Goal: Information Seeking & Learning: Learn about a topic

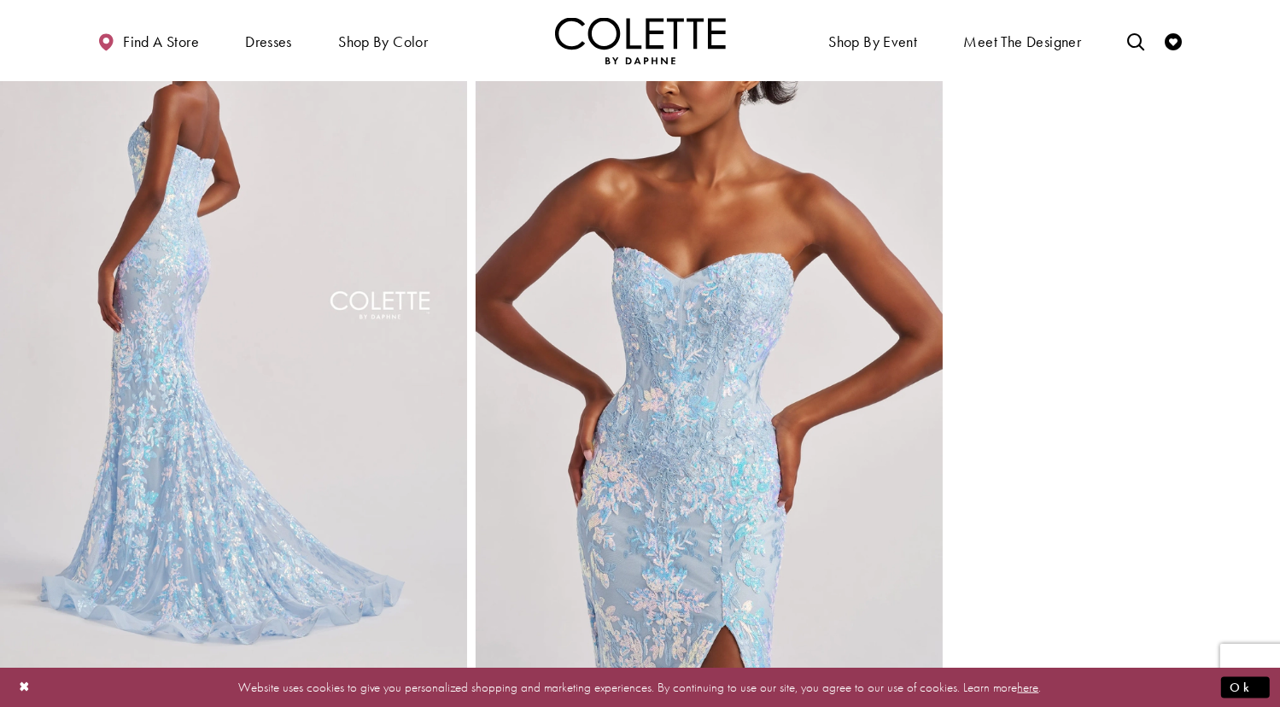
scroll to position [1526, 0]
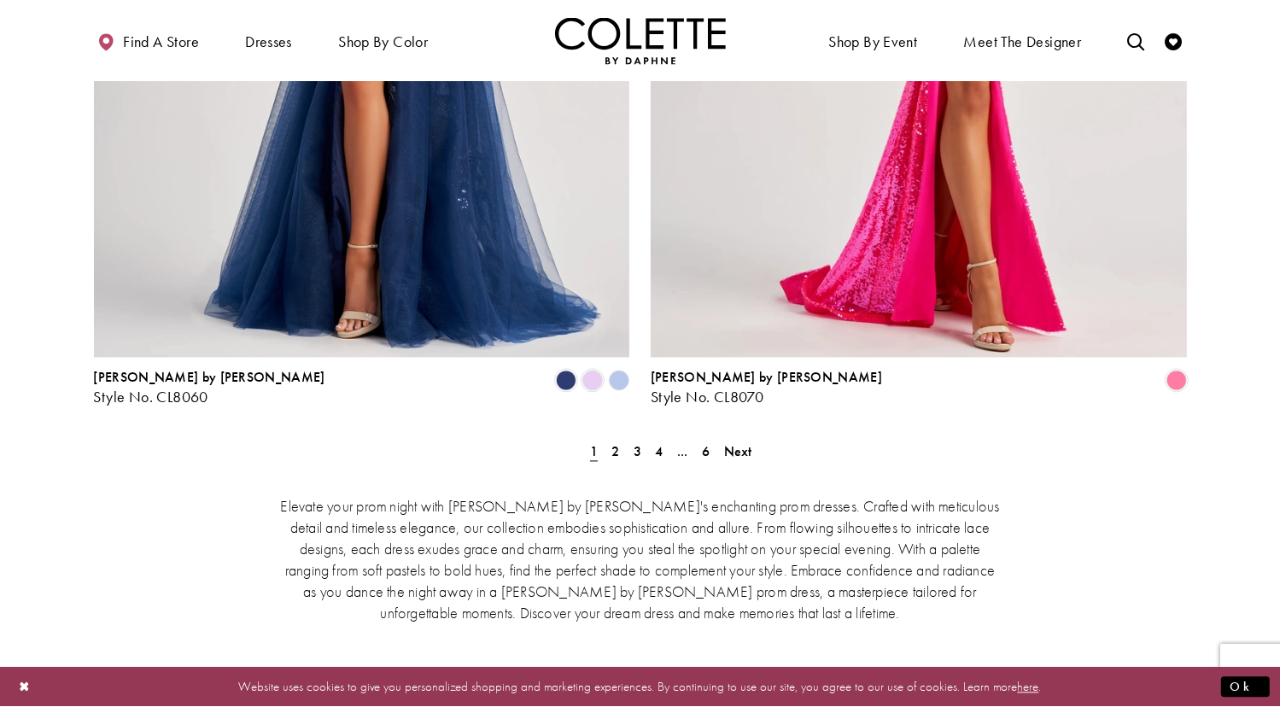
scroll to position [3464, 0]
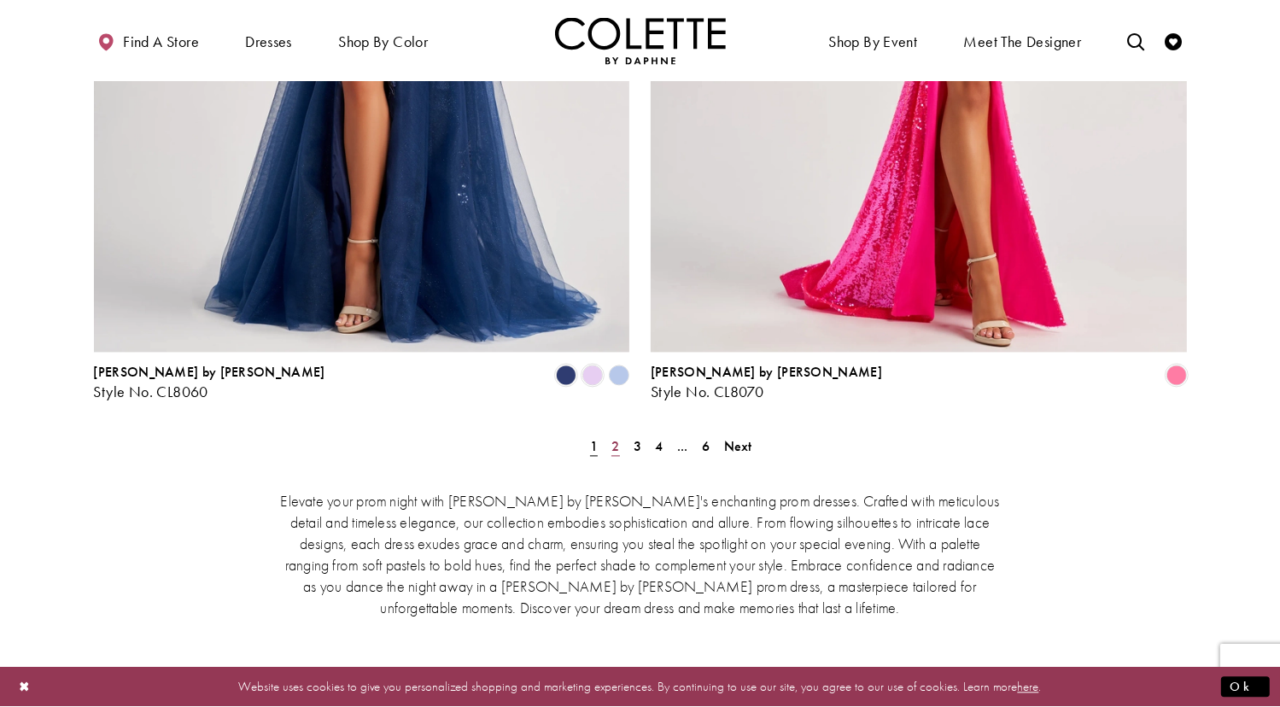
click at [615, 437] on span "2" at bounding box center [615, 446] width 8 height 18
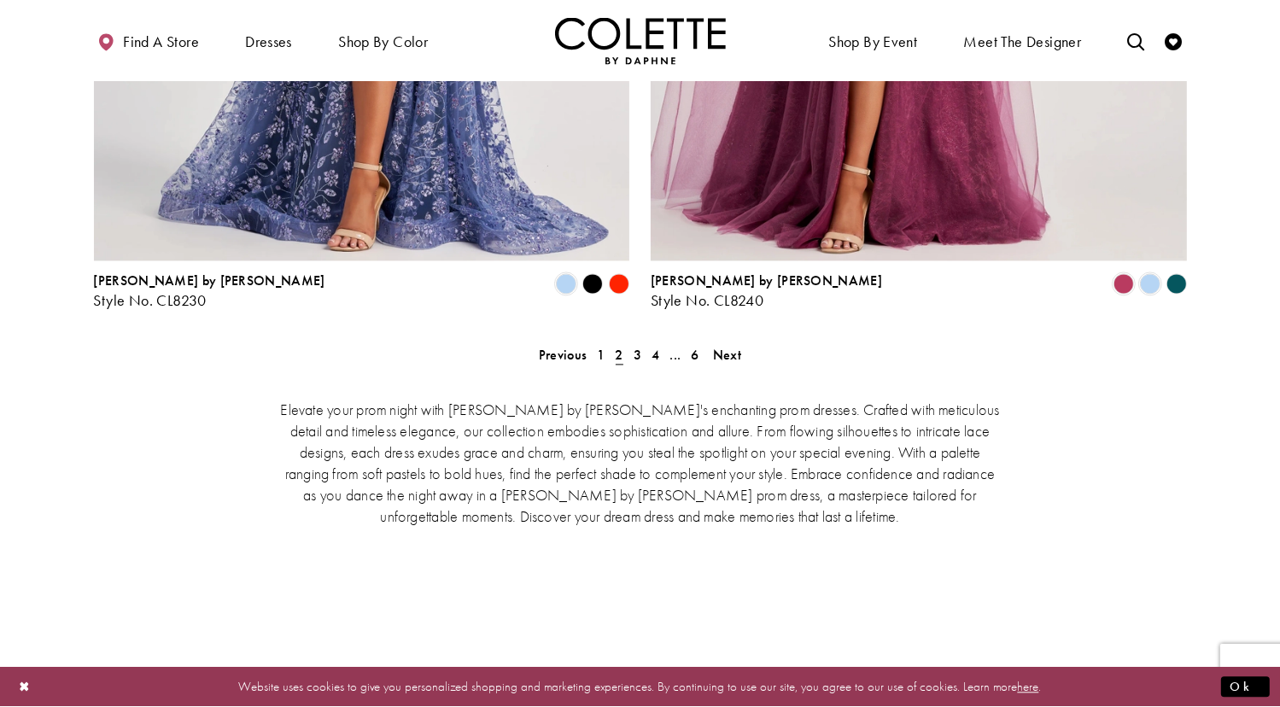
scroll to position [3559, 0]
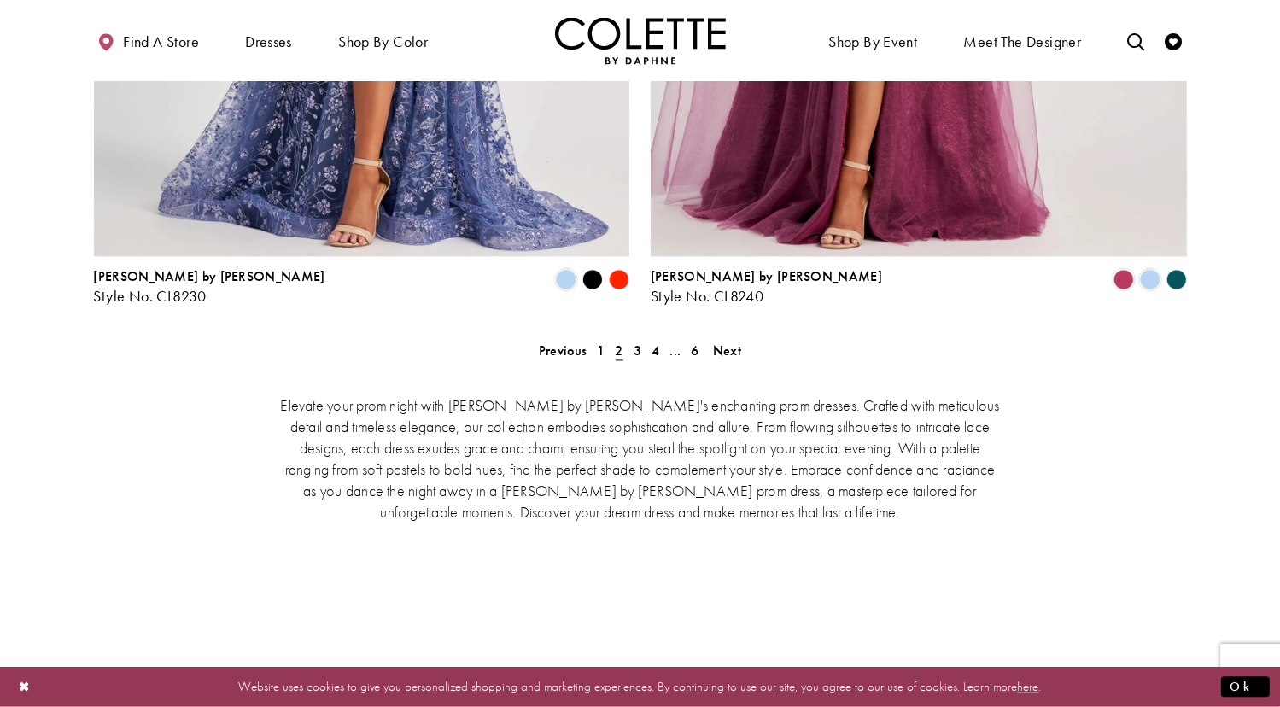
click at [656, 376] on div "Elevate your prom night with [PERSON_NAME] by [PERSON_NAME]'s enchanting prom d…" at bounding box center [640, 500] width 726 height 249
click at [633, 341] on span "3" at bounding box center [637, 350] width 8 height 18
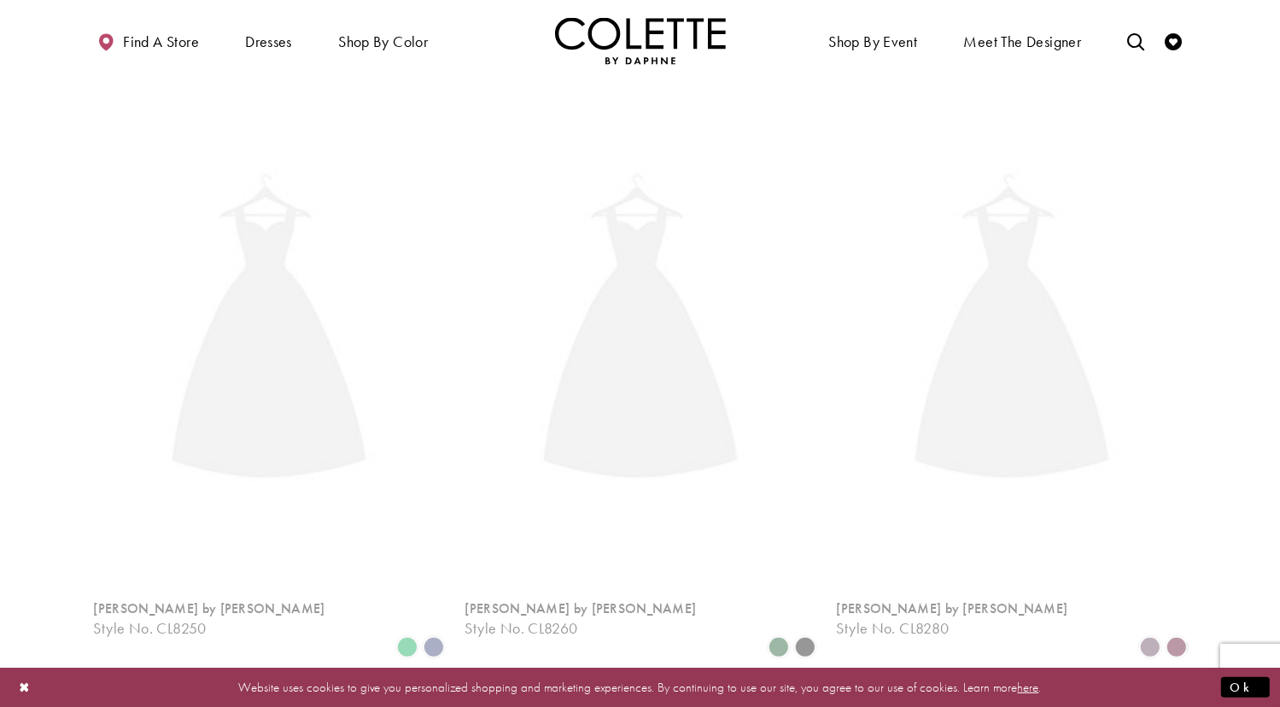
scroll to position [438, 0]
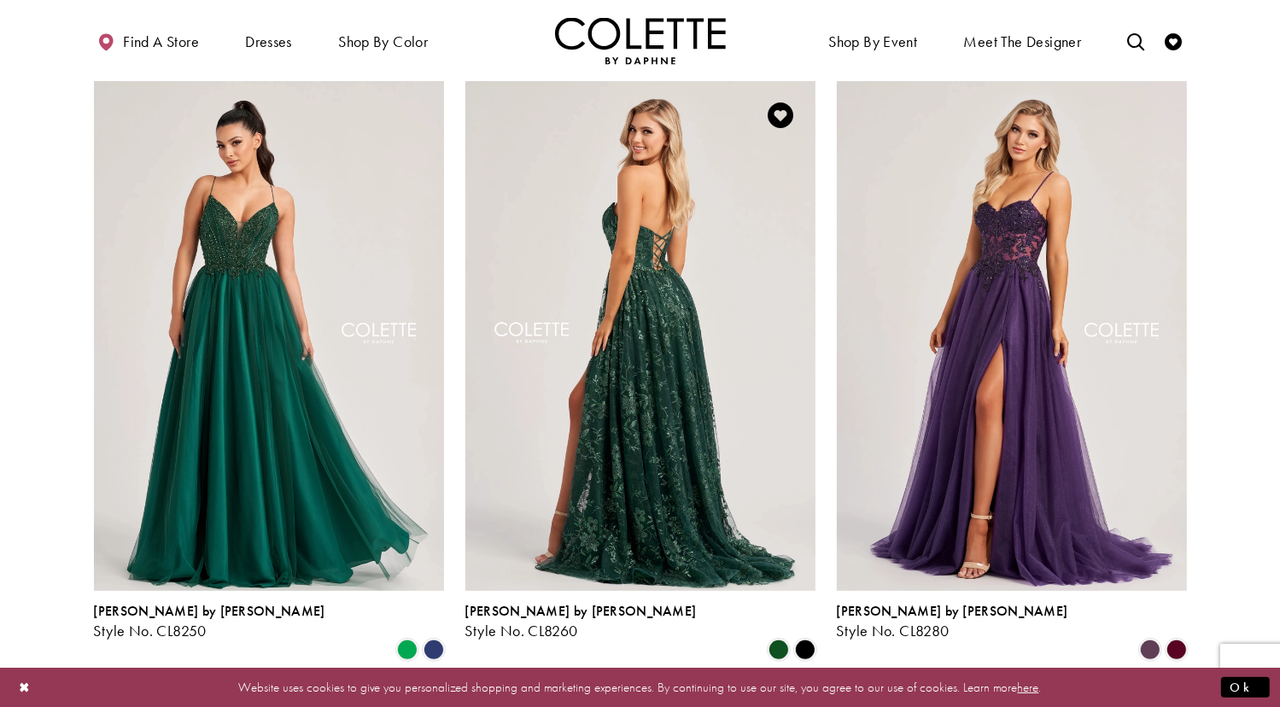
click at [622, 341] on img "Visit Colette by Daphne Style No. CL8260 Page" at bounding box center [640, 335] width 350 height 509
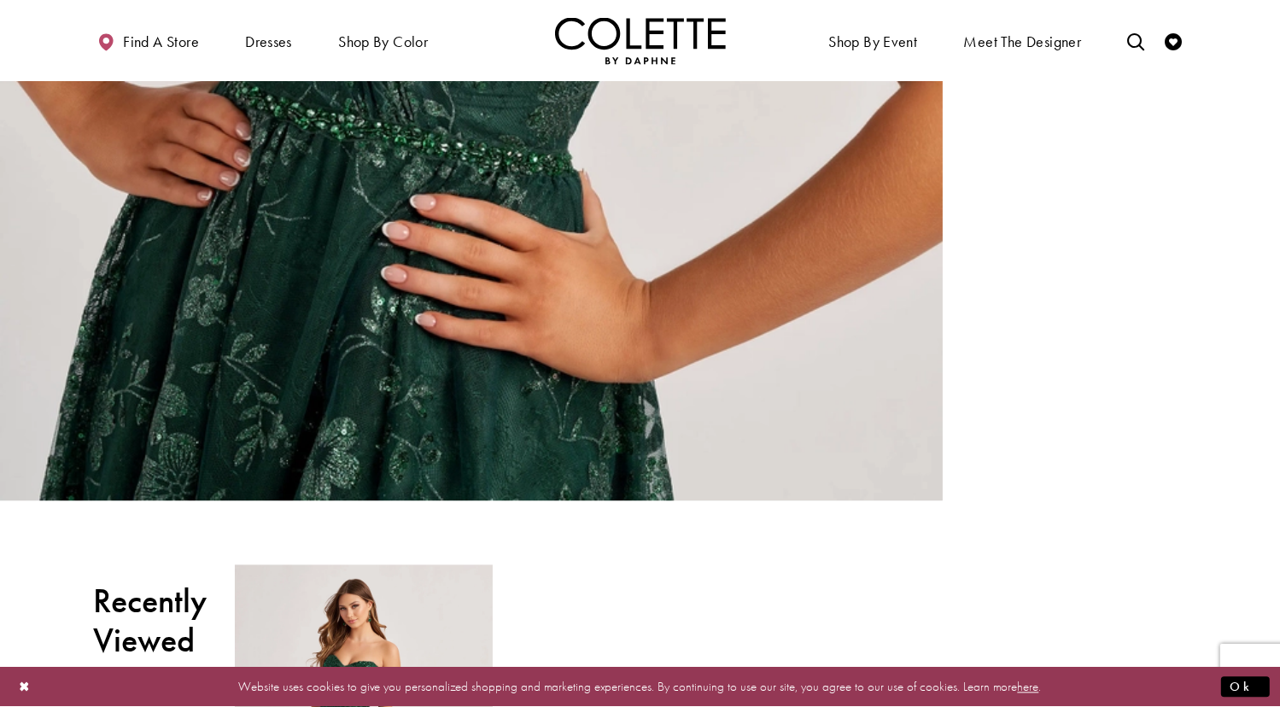
scroll to position [3139, 0]
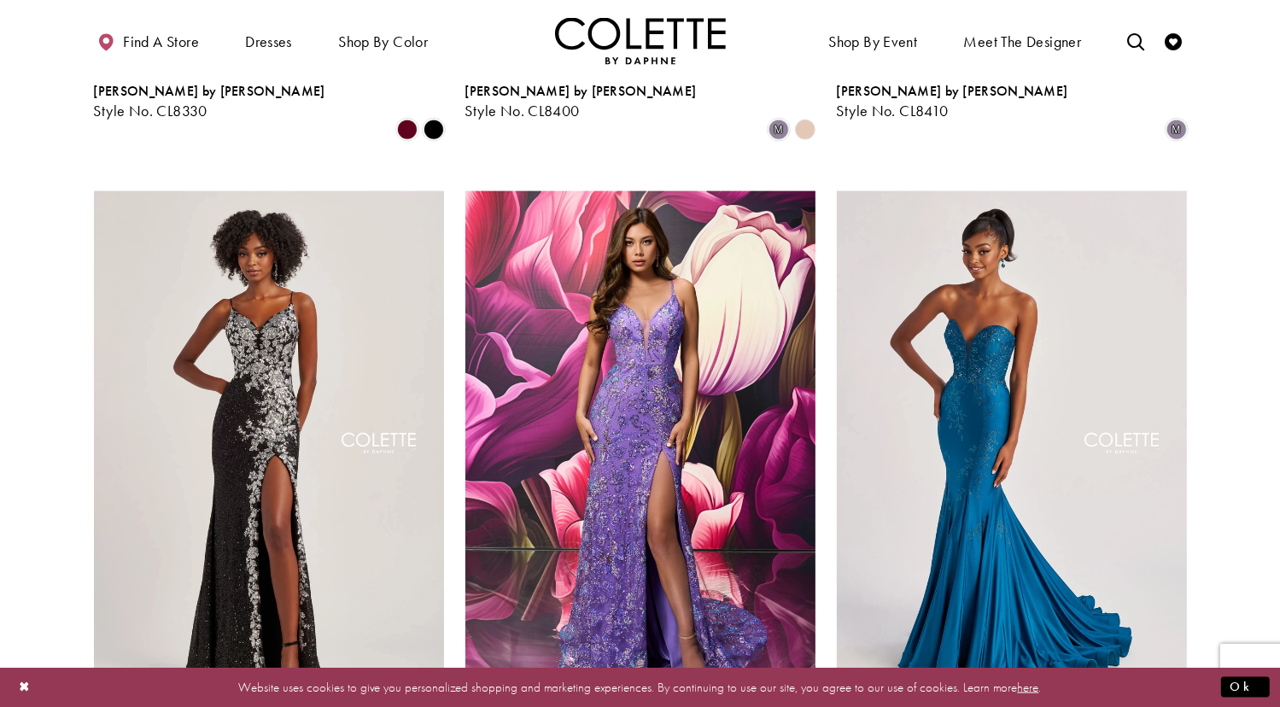
scroll to position [2220, 0]
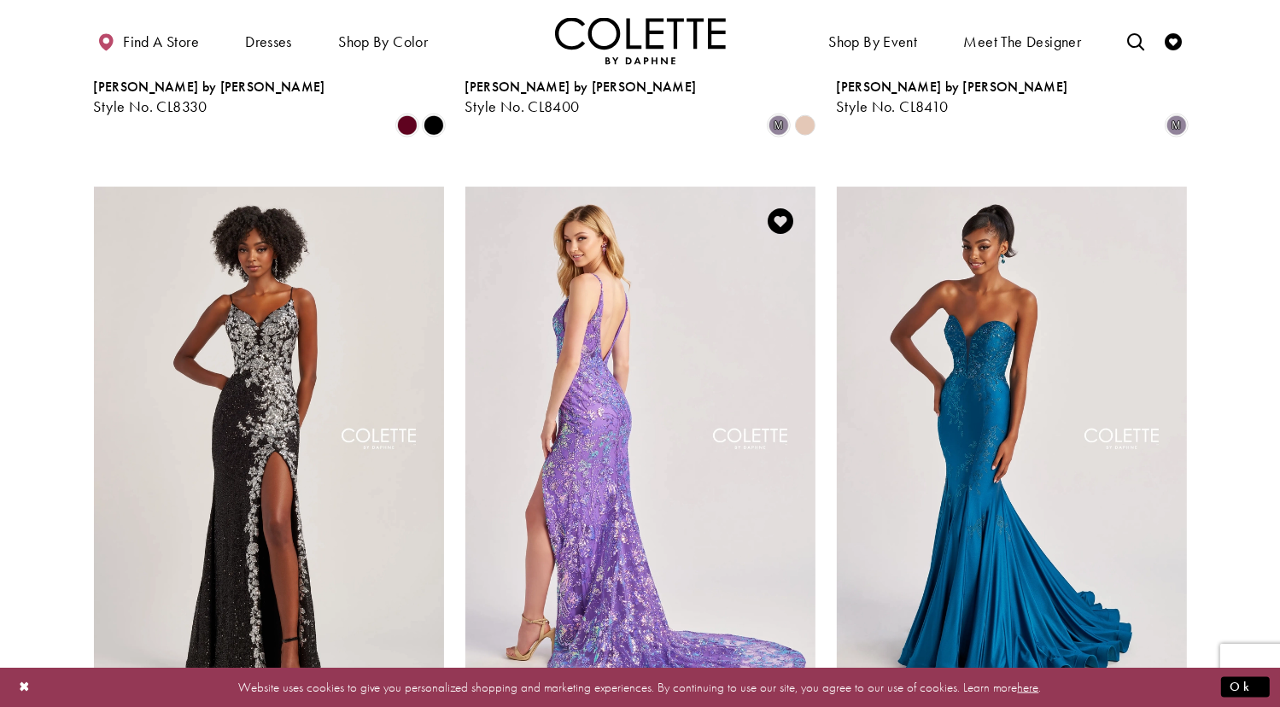
click at [608, 307] on img "Visit Colette by Daphne Style No. CL8430 Page" at bounding box center [640, 441] width 350 height 509
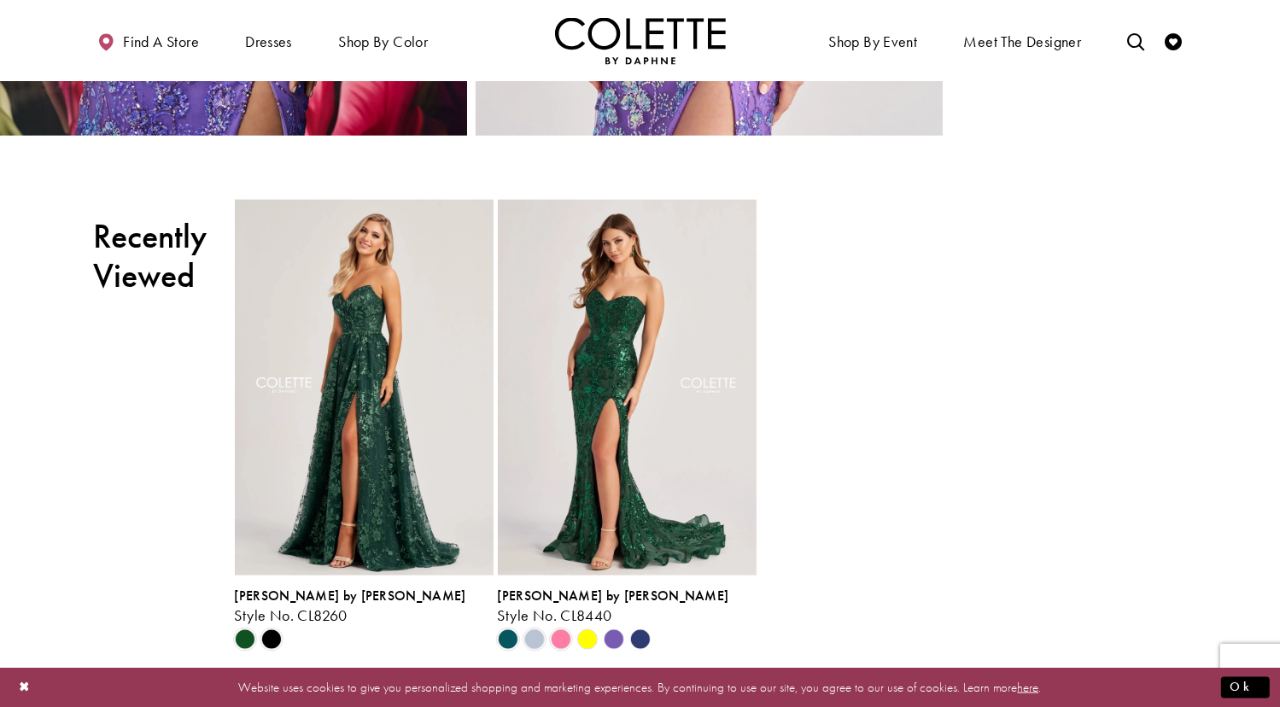
scroll to position [1571, 0]
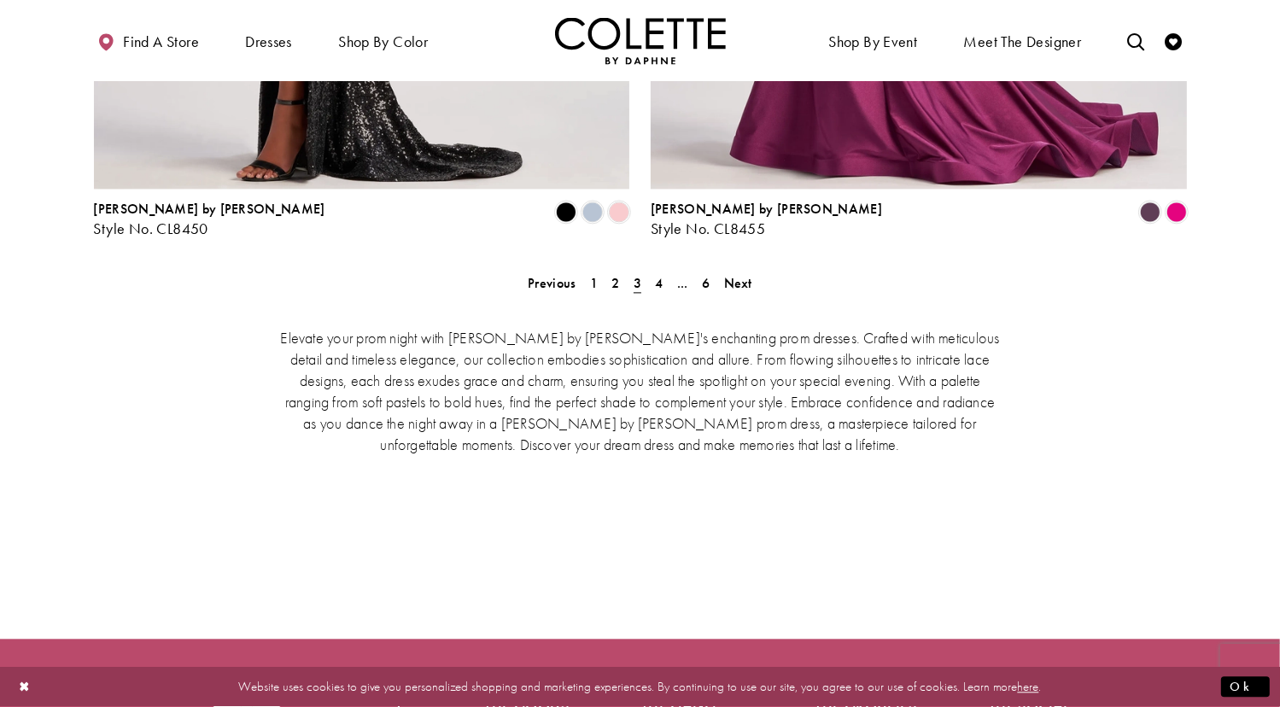
scroll to position [3626, 0]
click at [661, 275] on span "4" at bounding box center [659, 284] width 8 height 18
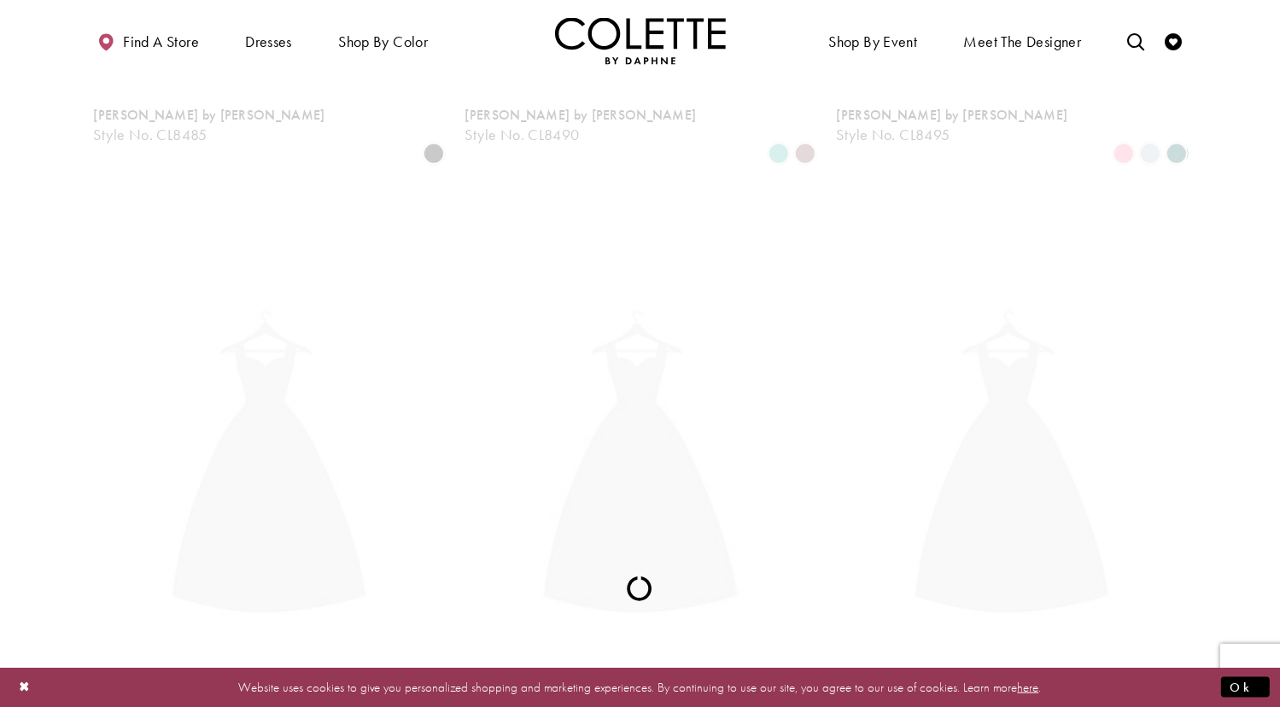
scroll to position [438, 0]
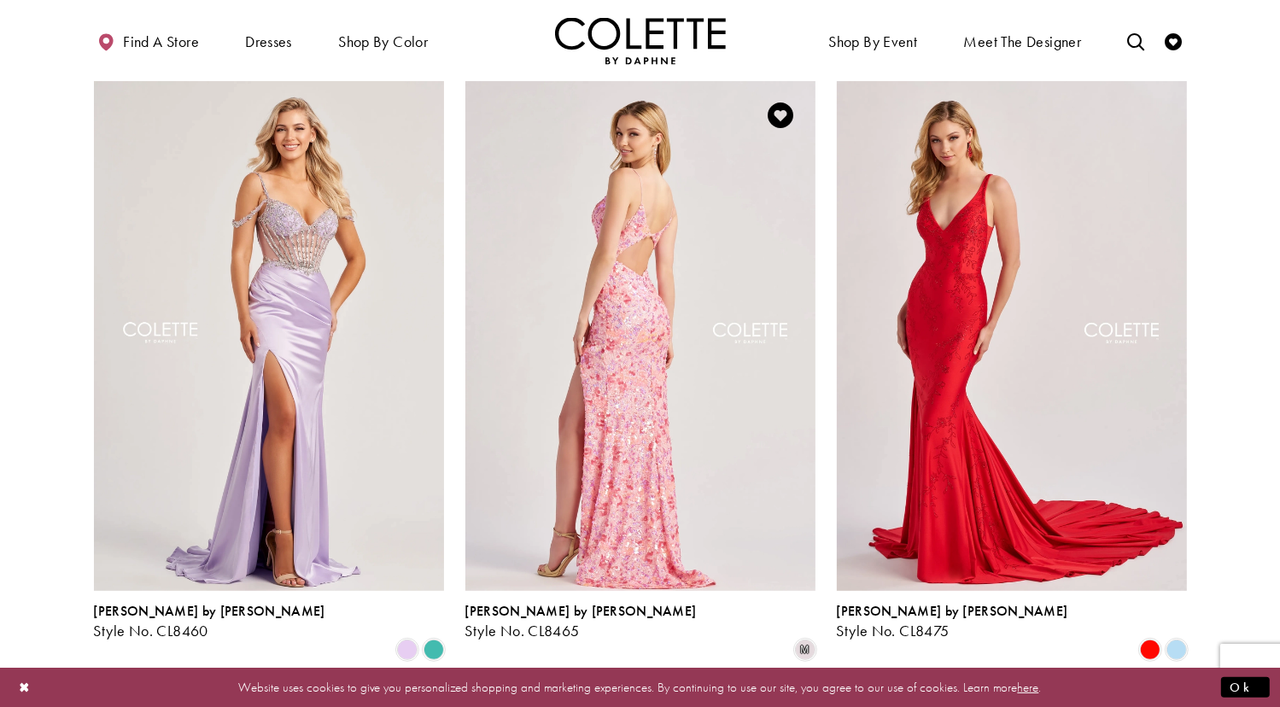
click at [648, 388] on img "Visit Colette by Daphne Style No. CL8465 Page" at bounding box center [640, 335] width 350 height 509
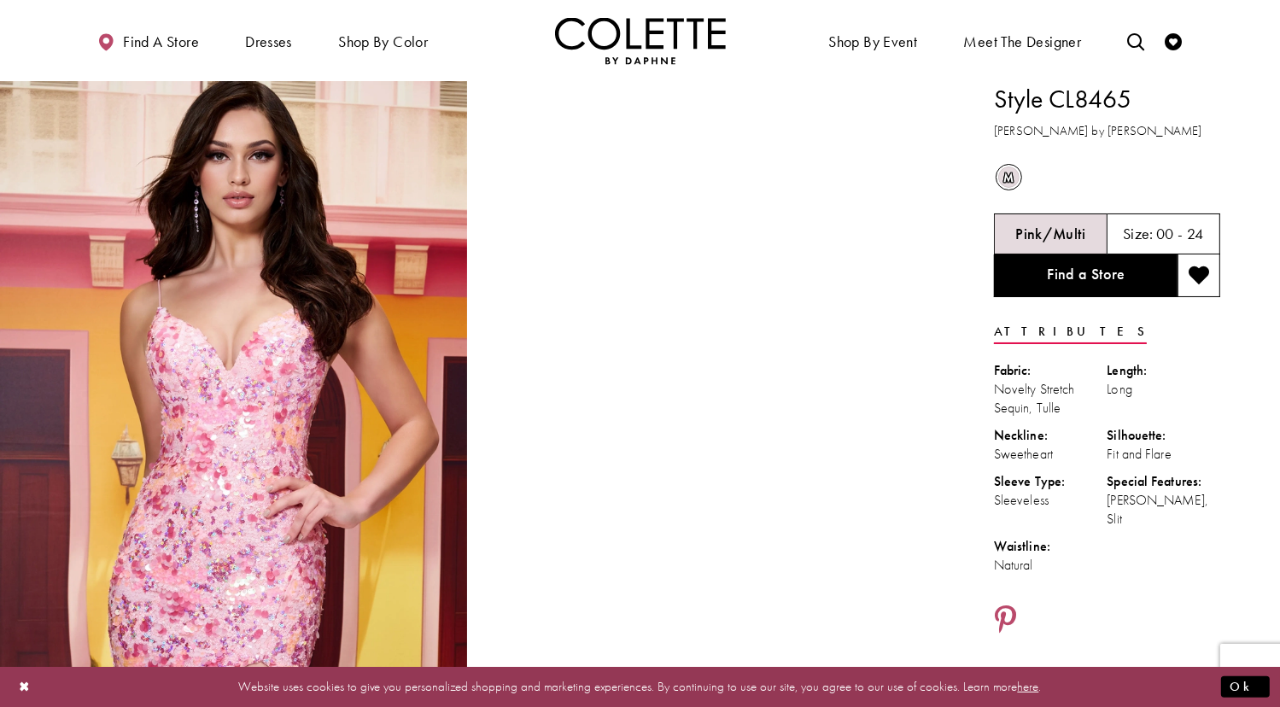
click at [648, 388] on div at bounding box center [708, 431] width 467 height 701
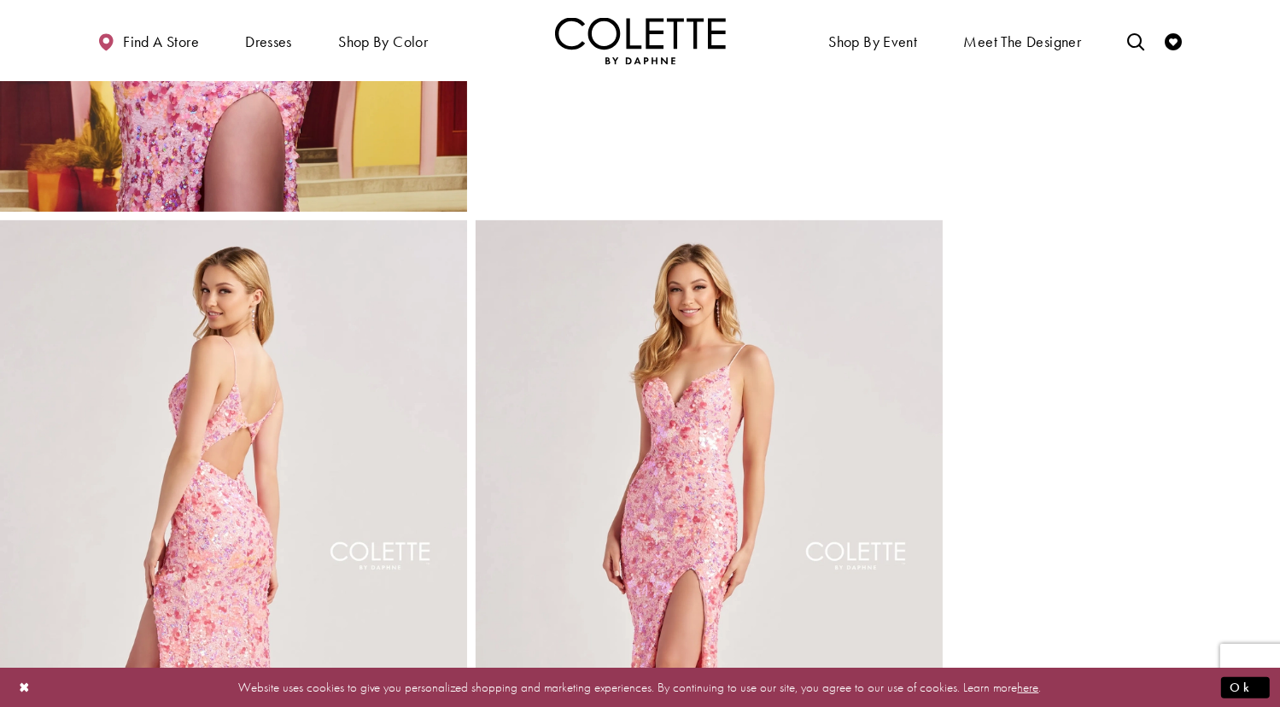
scroll to position [649, 0]
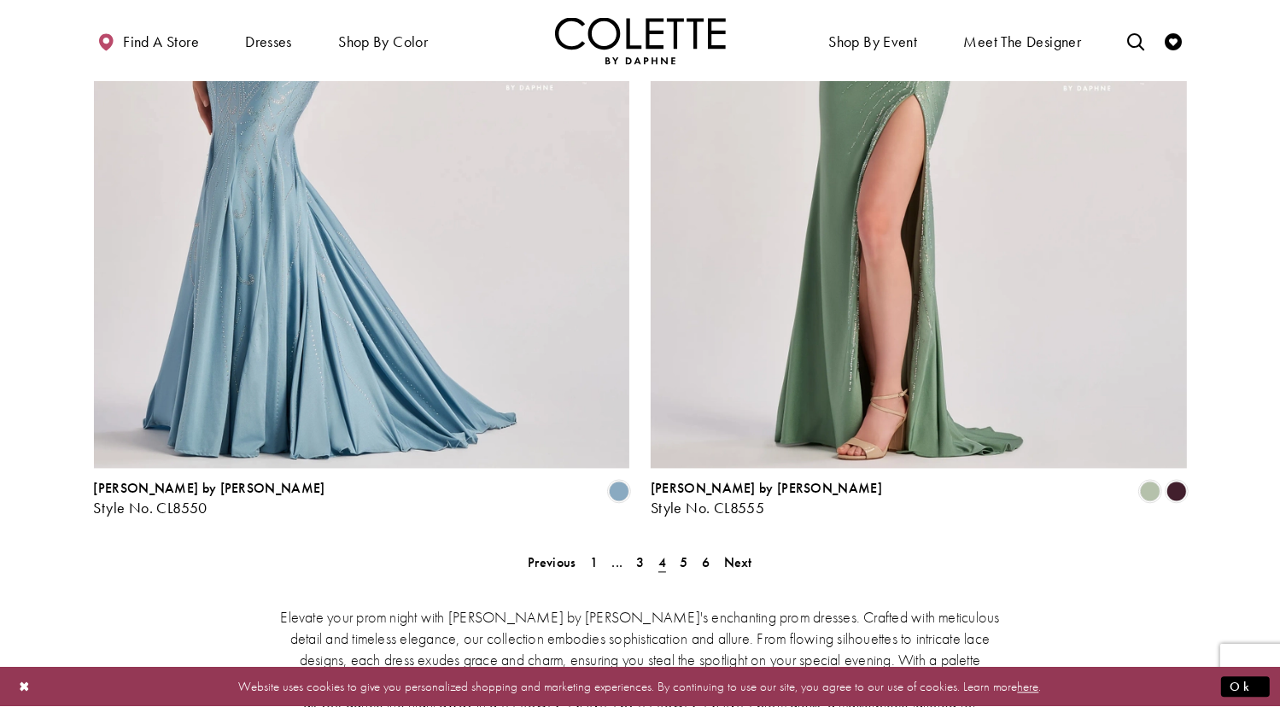
scroll to position [3479, 0]
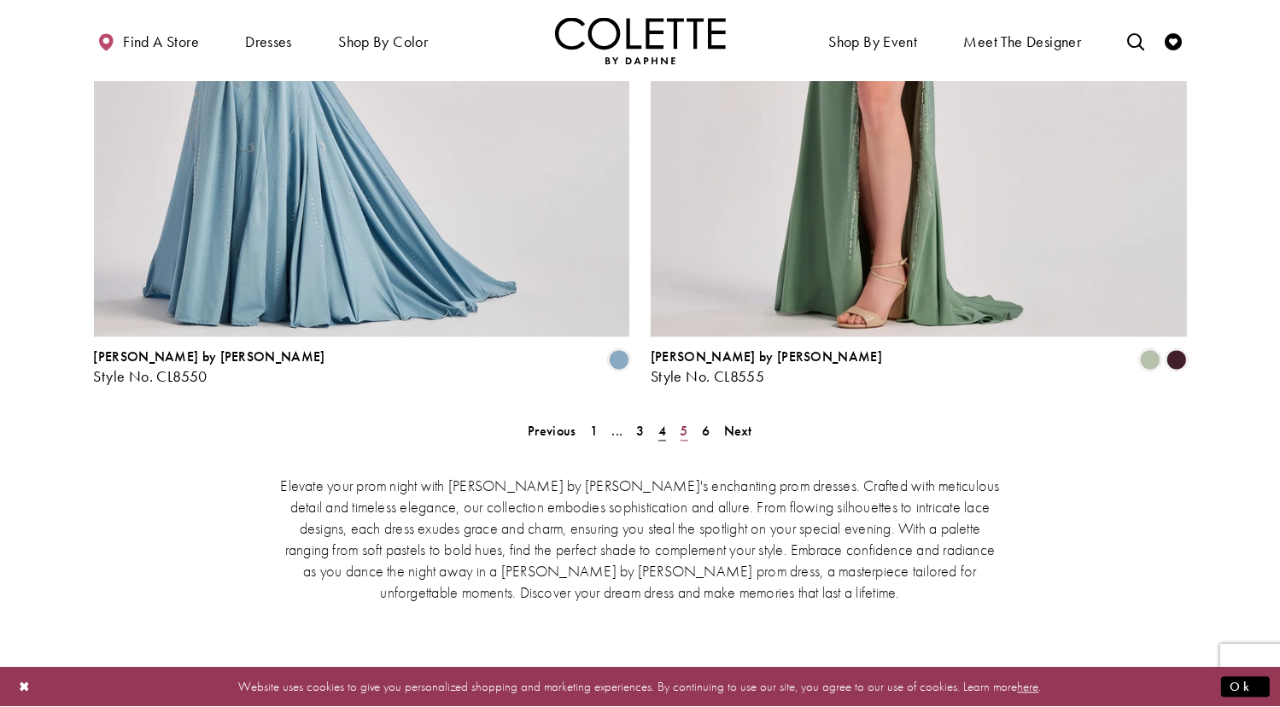
click at [689, 418] on link "5" at bounding box center [684, 430] width 18 height 25
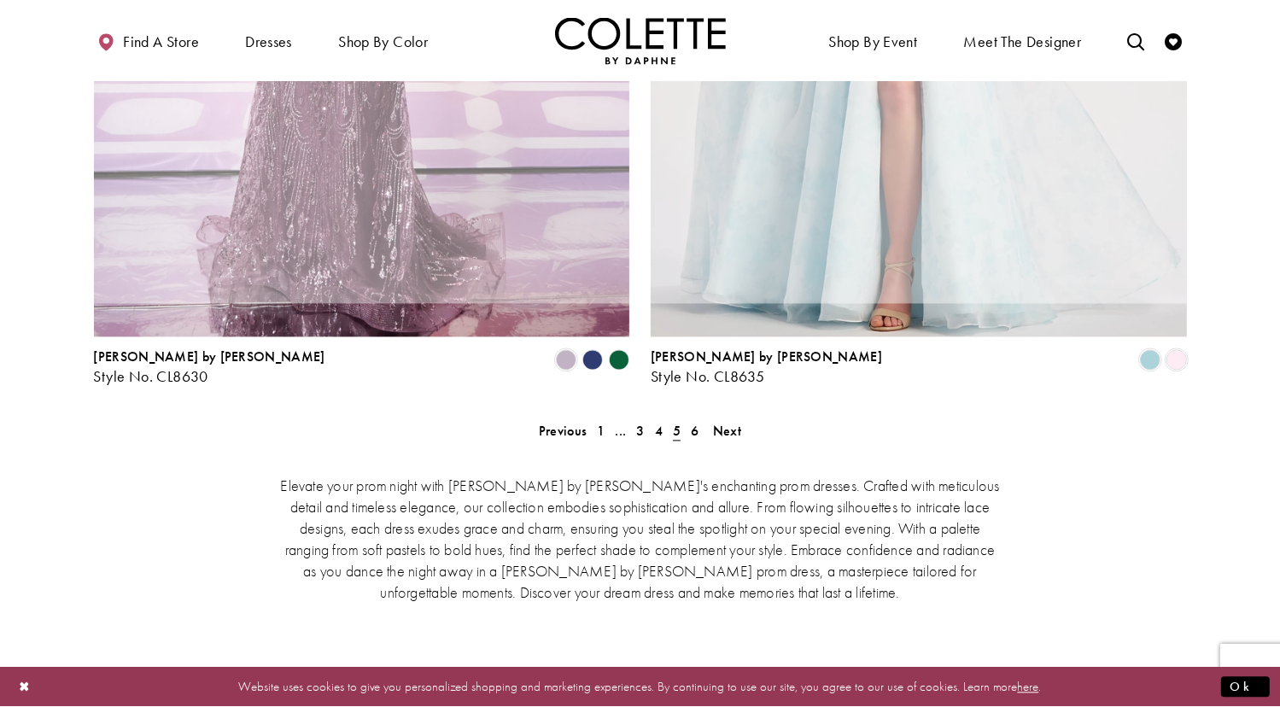
scroll to position [438, 0]
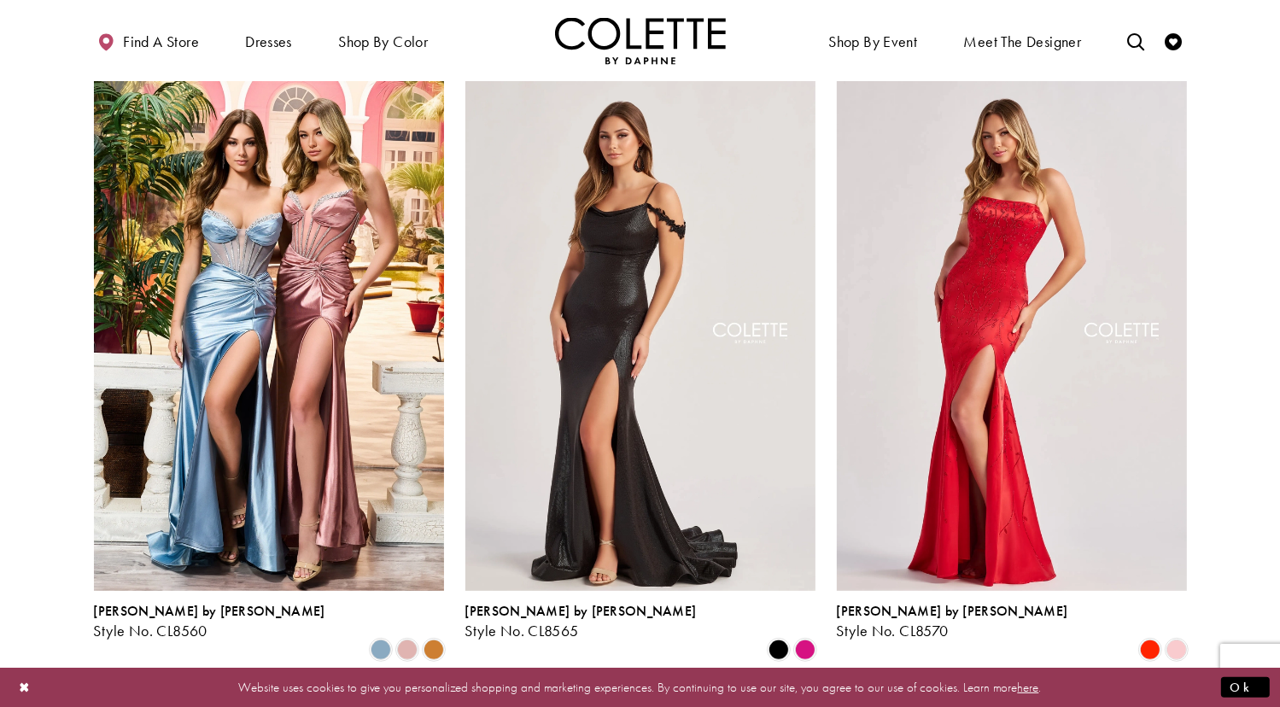
click at [689, 347] on img "Visit Colette by Daphne Style No. CL8565 Page" at bounding box center [640, 335] width 350 height 509
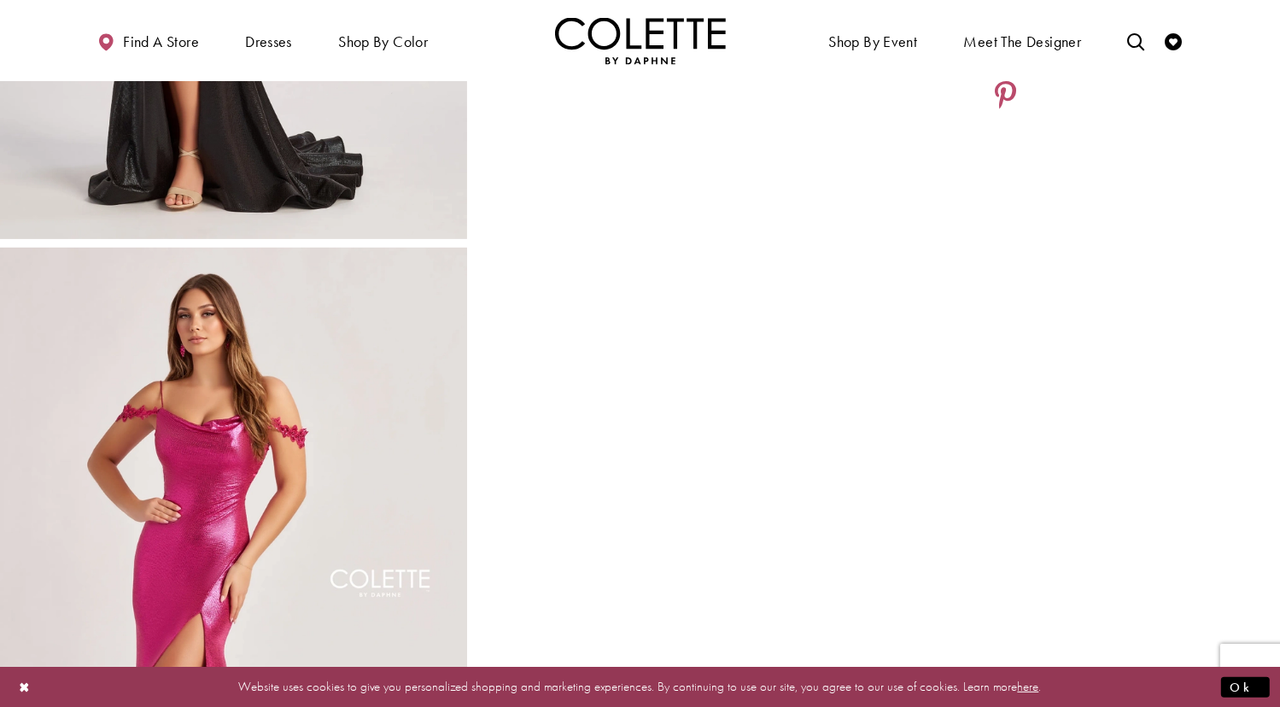
scroll to position [546, 0]
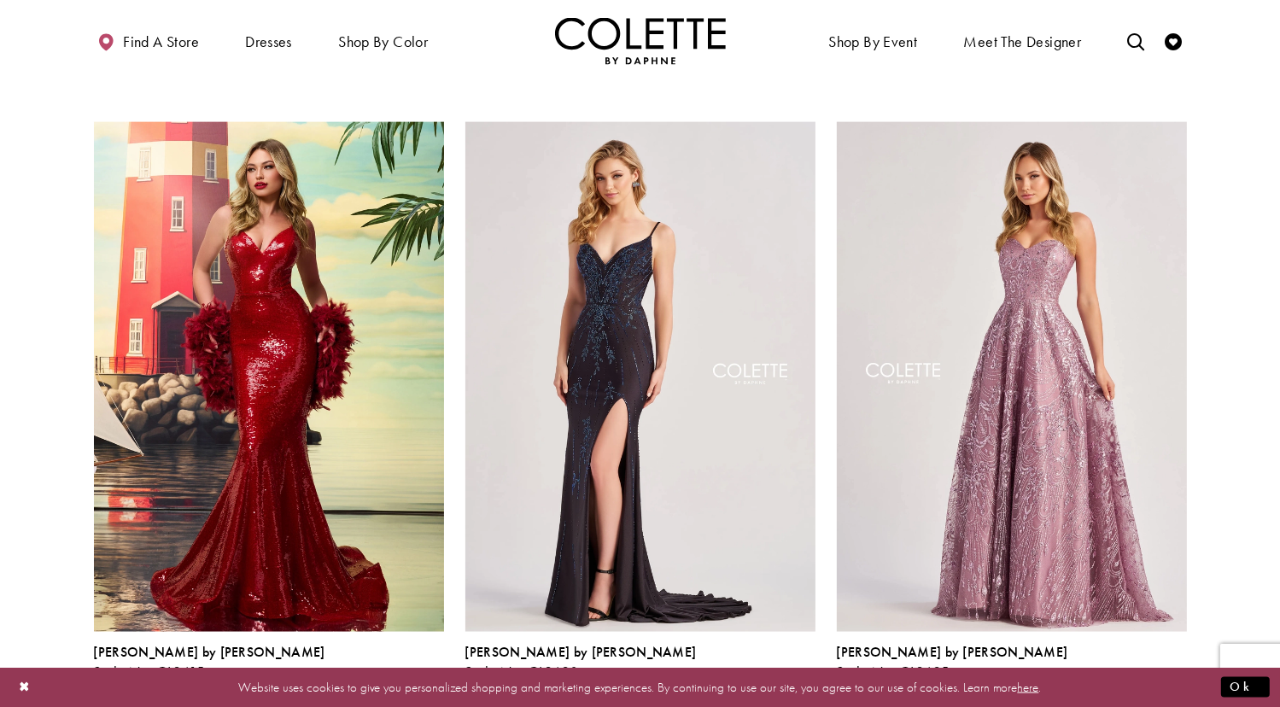
scroll to position [2319, 0]
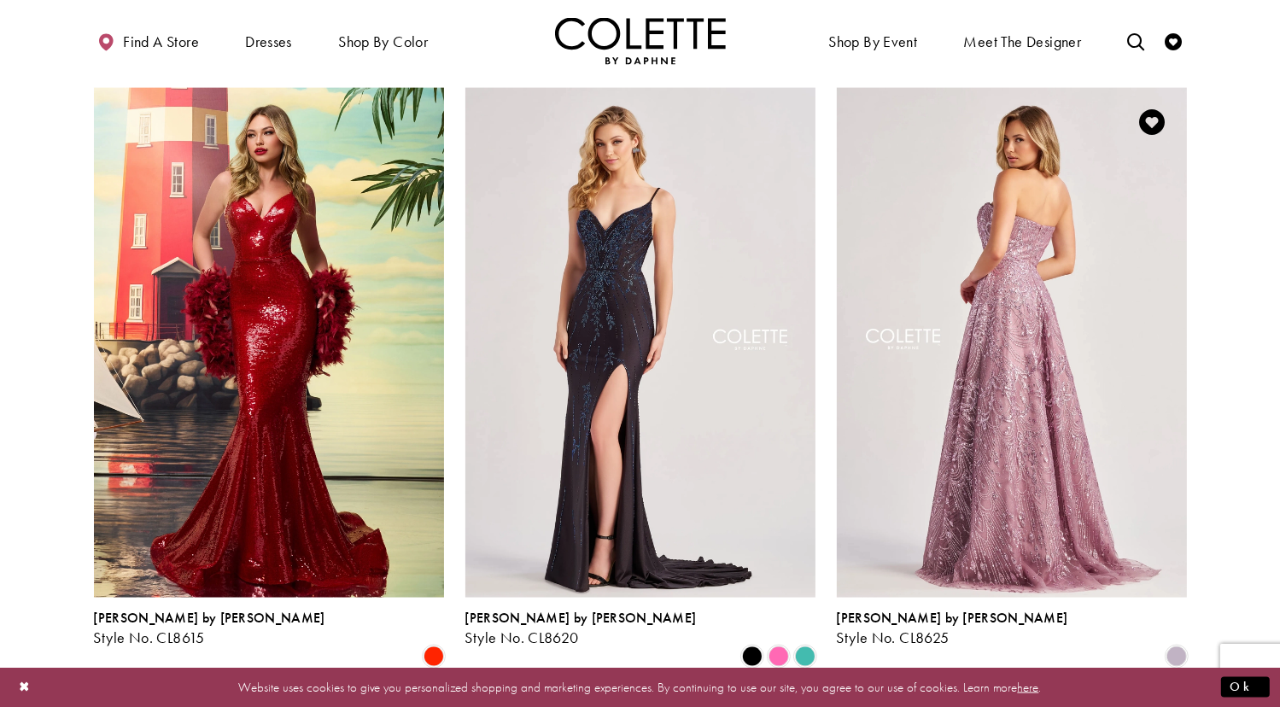
click at [992, 270] on img "Visit Colette by Daphne Style No. CL8625 Page" at bounding box center [1012, 342] width 350 height 509
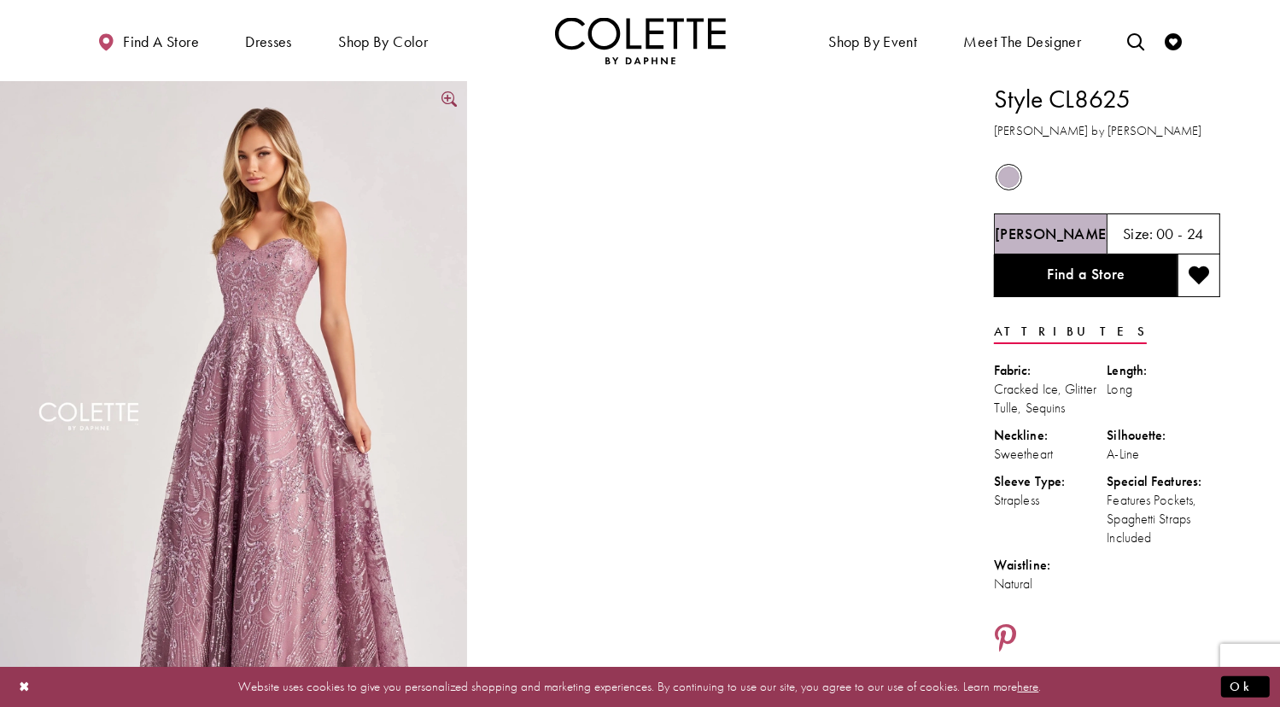
click at [379, 398] on img "Full size Style CL8625 Colette by Daphne #0 default Heather frontface vertical …" at bounding box center [233, 431] width 467 height 701
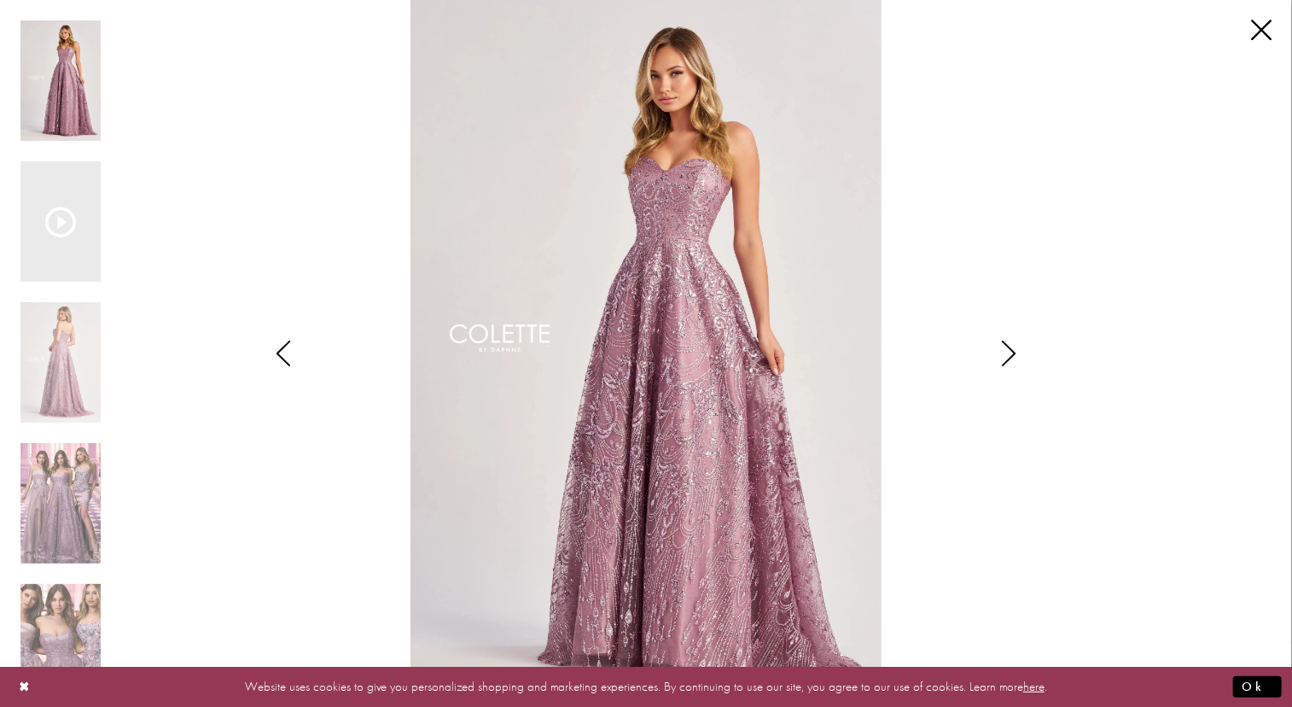
click at [1020, 352] on icon "Style CL8625 Colette by Daphne Views dialog" at bounding box center [1009, 354] width 43 height 26
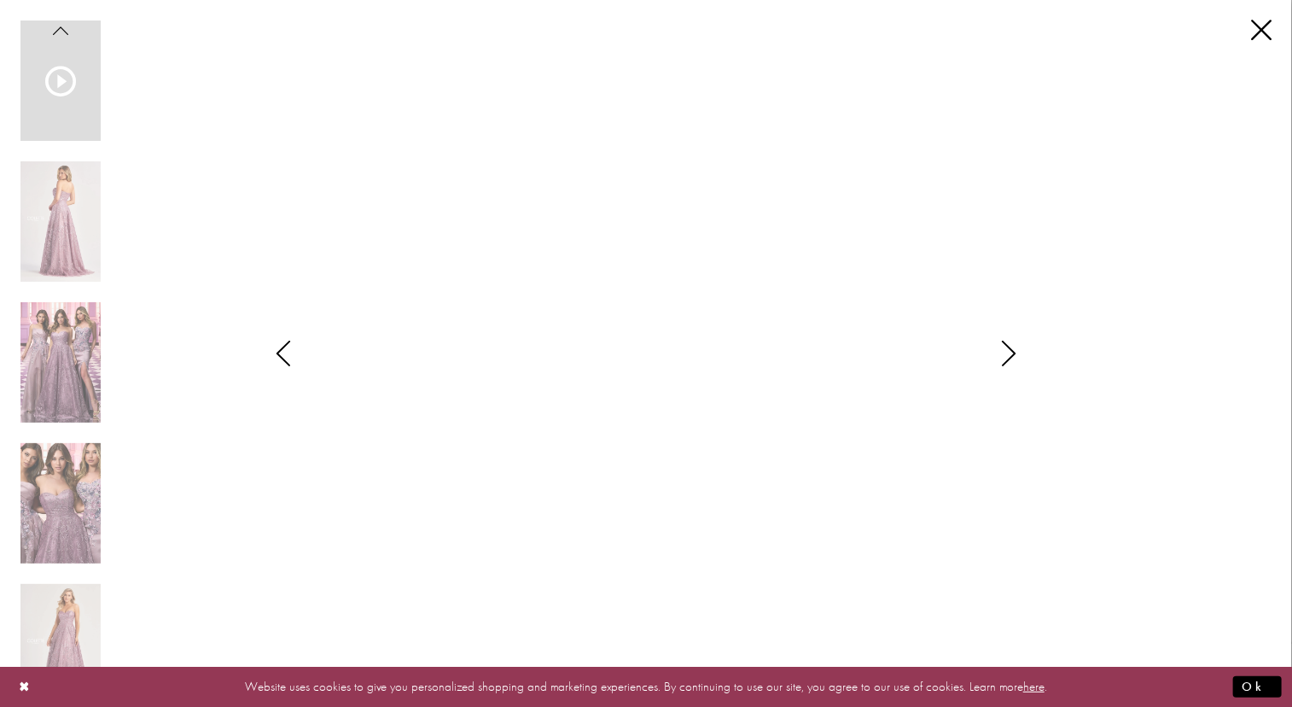
click at [1021, 349] on icon "Style CL8625 Colette by Daphne Views dialog" at bounding box center [1009, 354] width 43 height 26
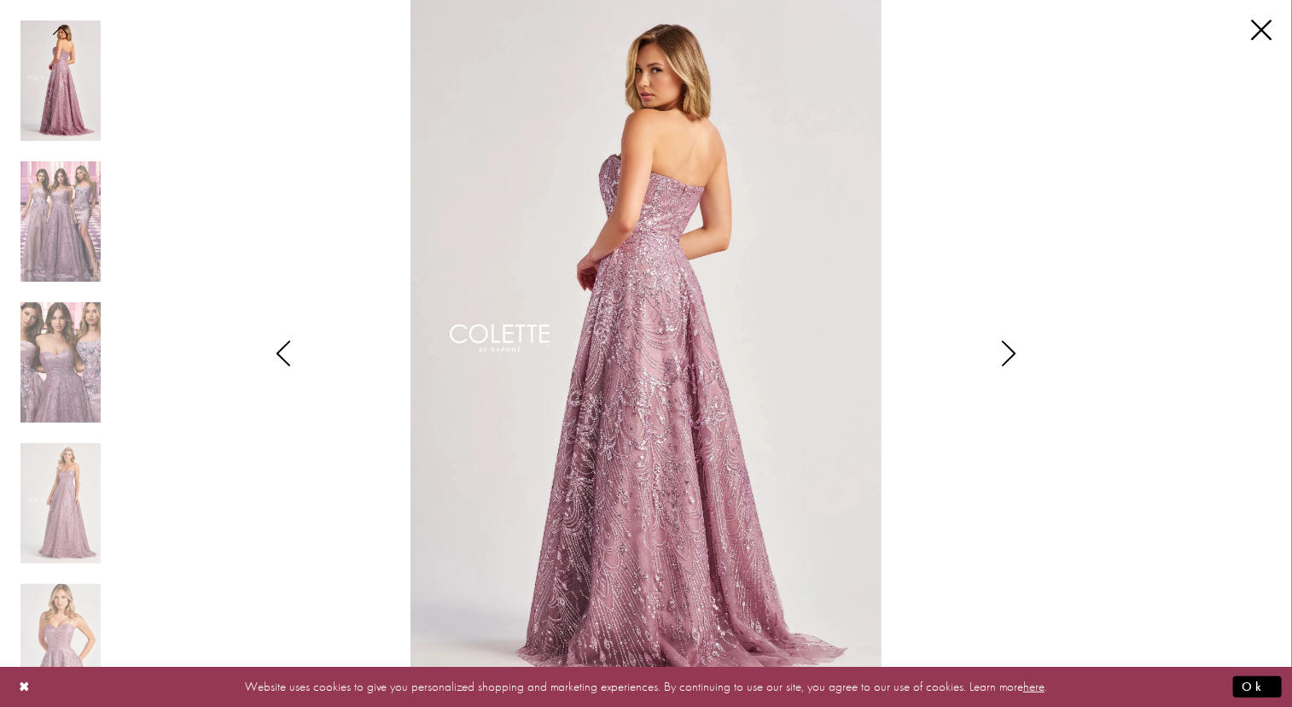
click at [1021, 349] on icon "Style CL8625 Colette by Daphne Views dialog" at bounding box center [1009, 354] width 43 height 26
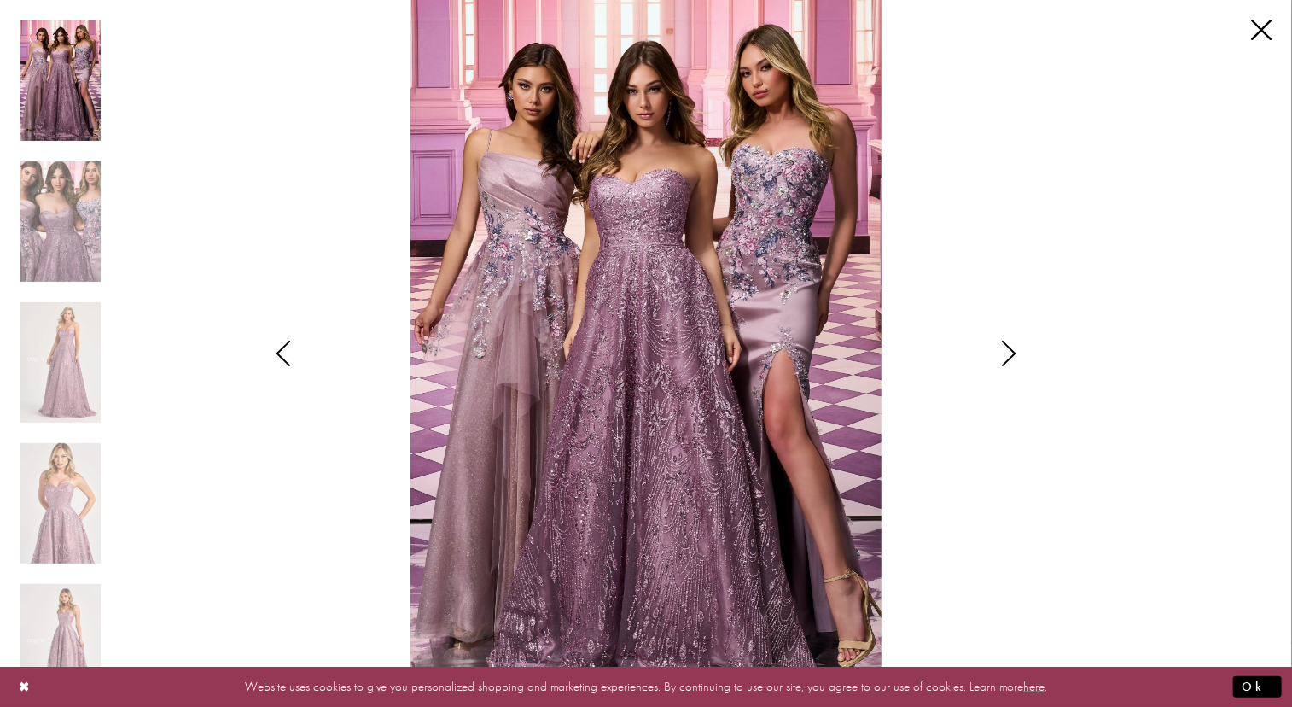
click at [1005, 355] on icon "Style CL8625 Colette by Daphne Views dialog" at bounding box center [1009, 354] width 43 height 26
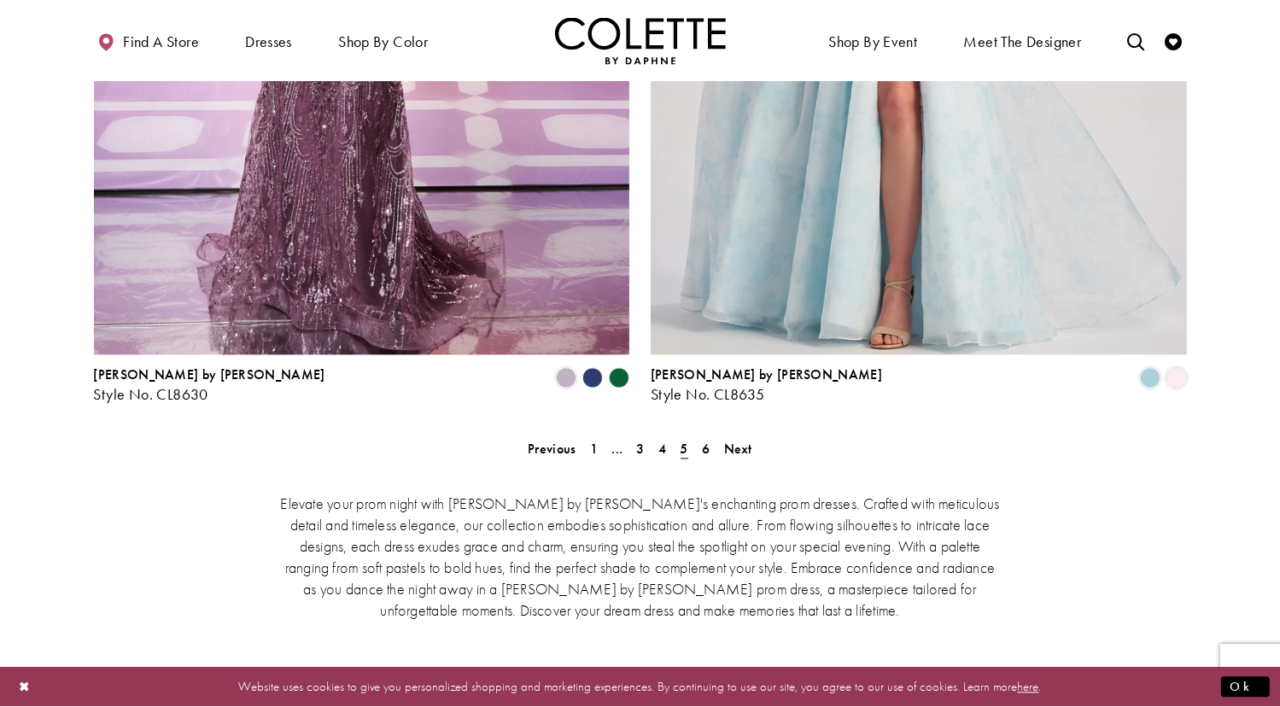
scroll to position [3481, 0]
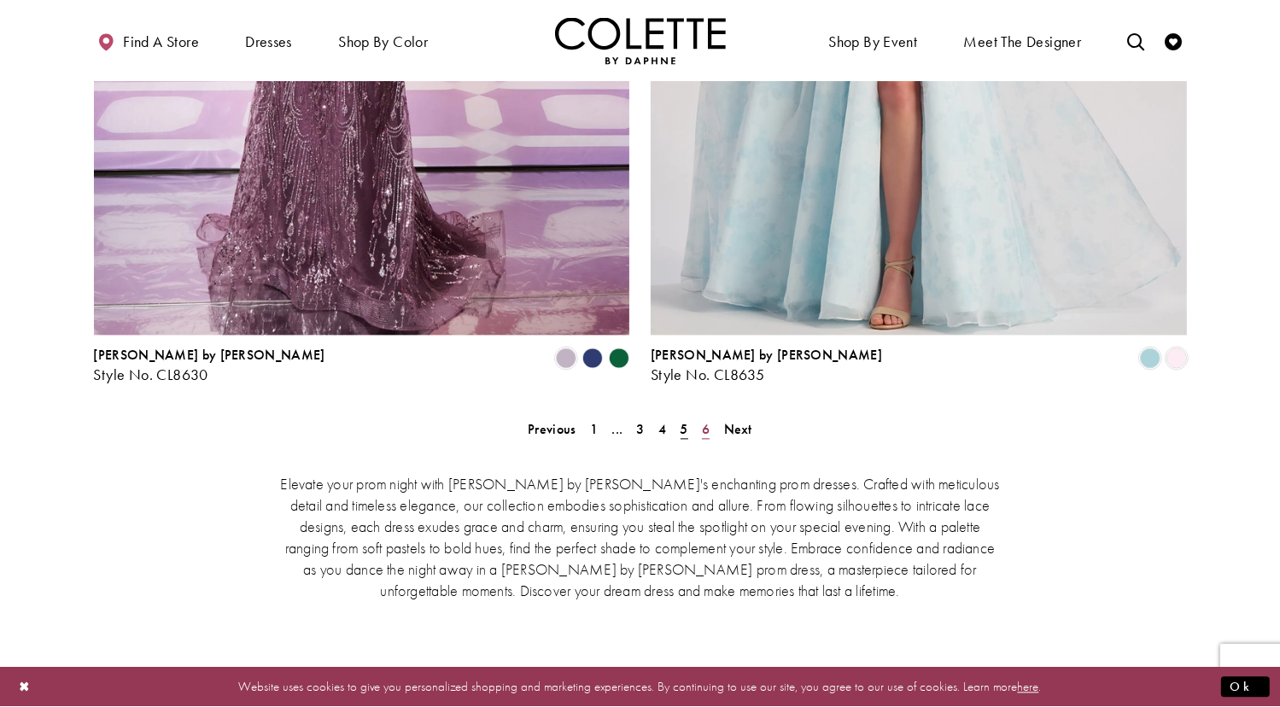
click at [706, 420] on span "6" at bounding box center [706, 429] width 8 height 18
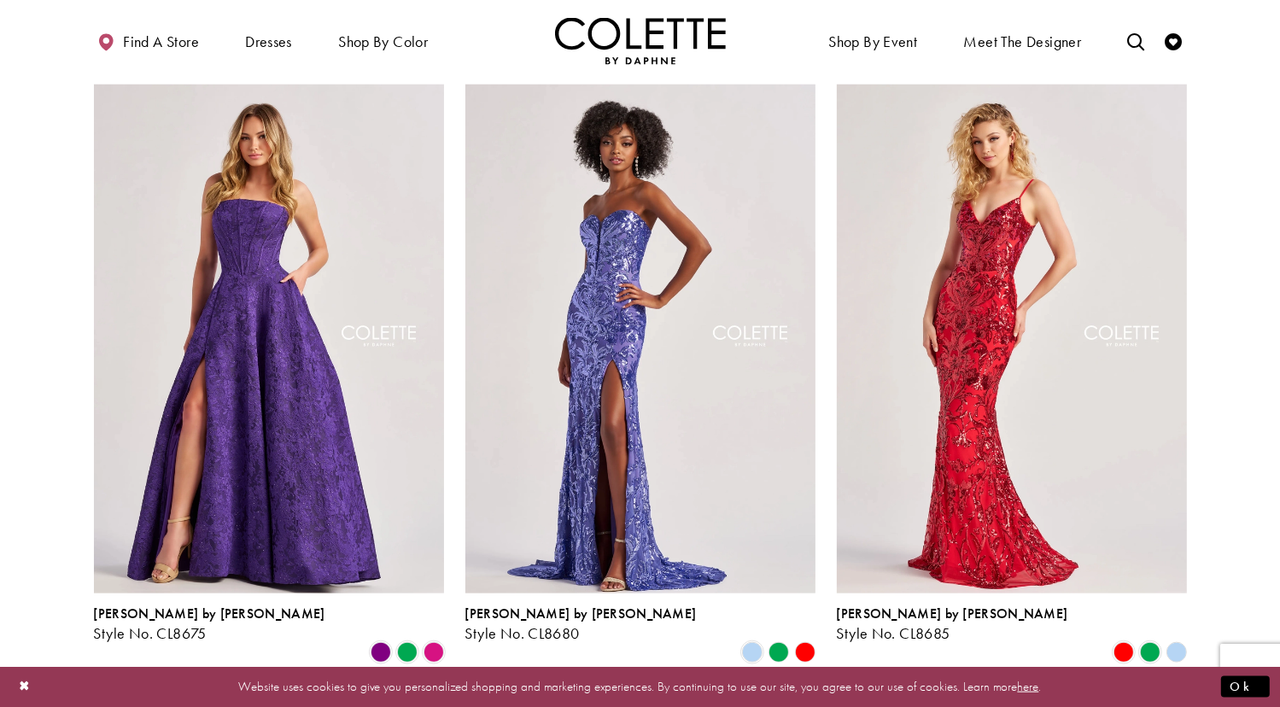
scroll to position [1667, 0]
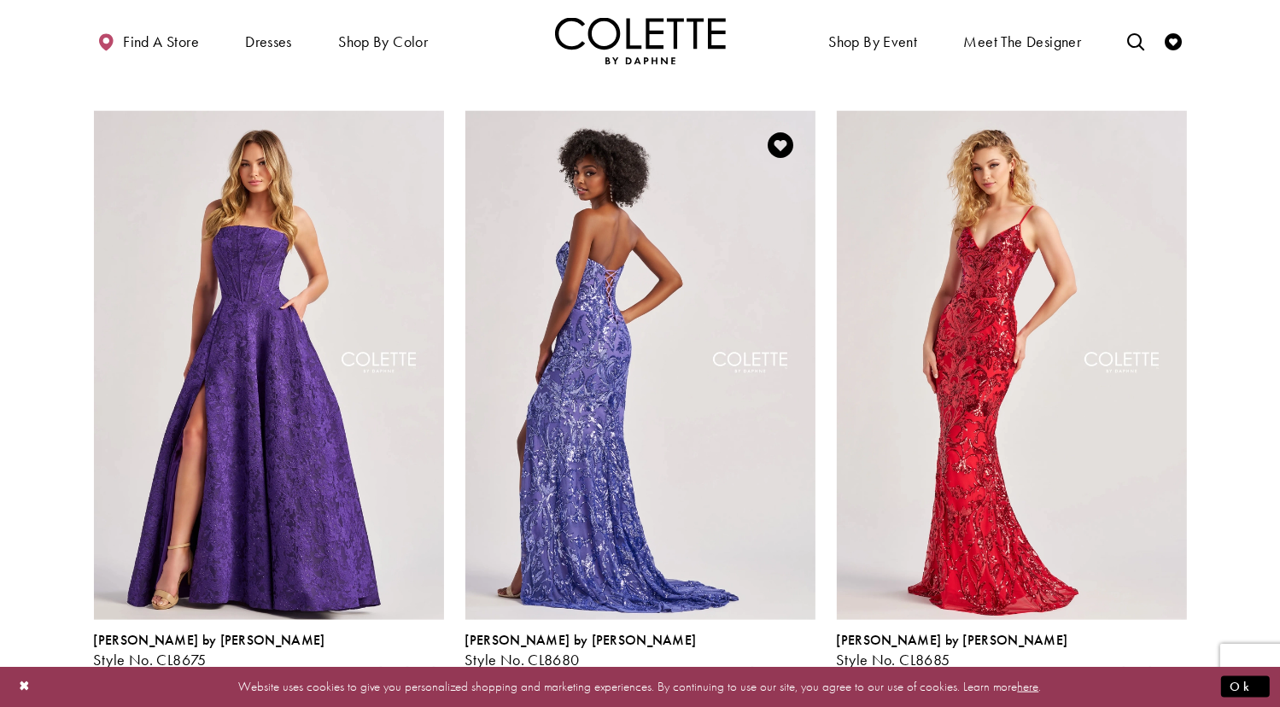
click at [659, 447] on img "Visit Colette by Daphne Style No. CL8680 Page" at bounding box center [640, 365] width 350 height 509
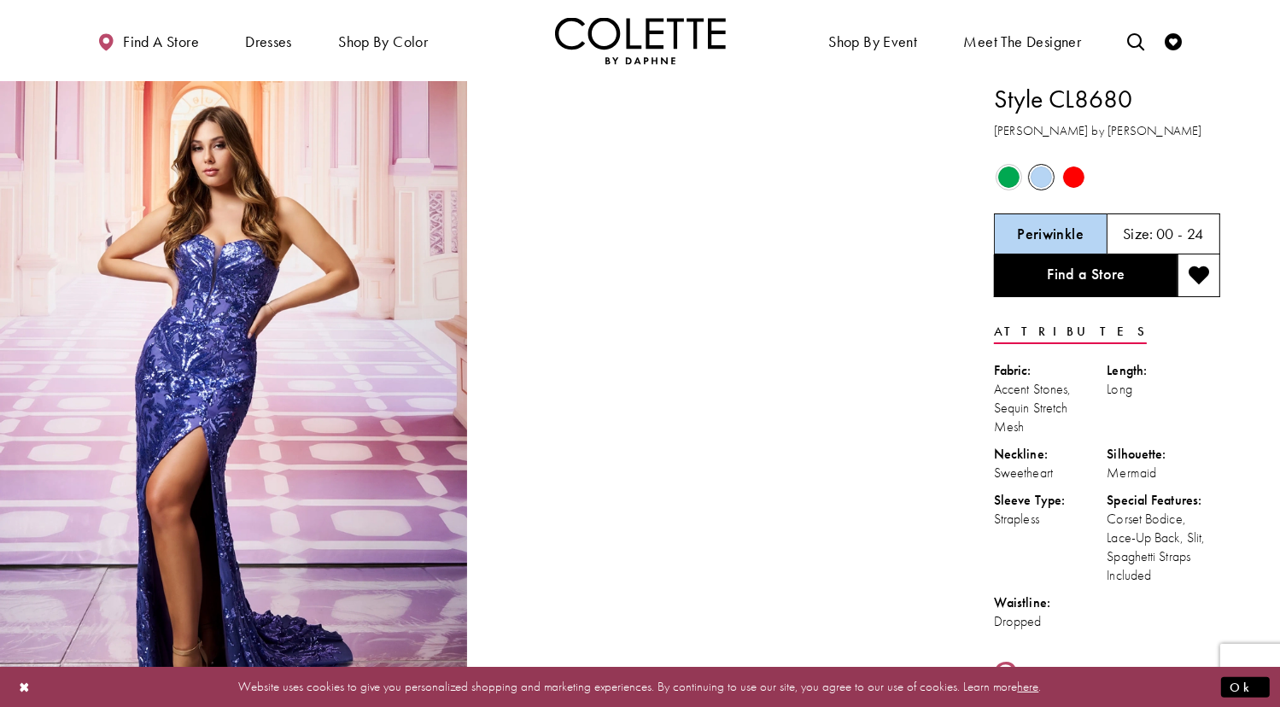
click at [1035, 180] on span "Product color controls state depends on size chosen" at bounding box center [1040, 176] width 21 height 21
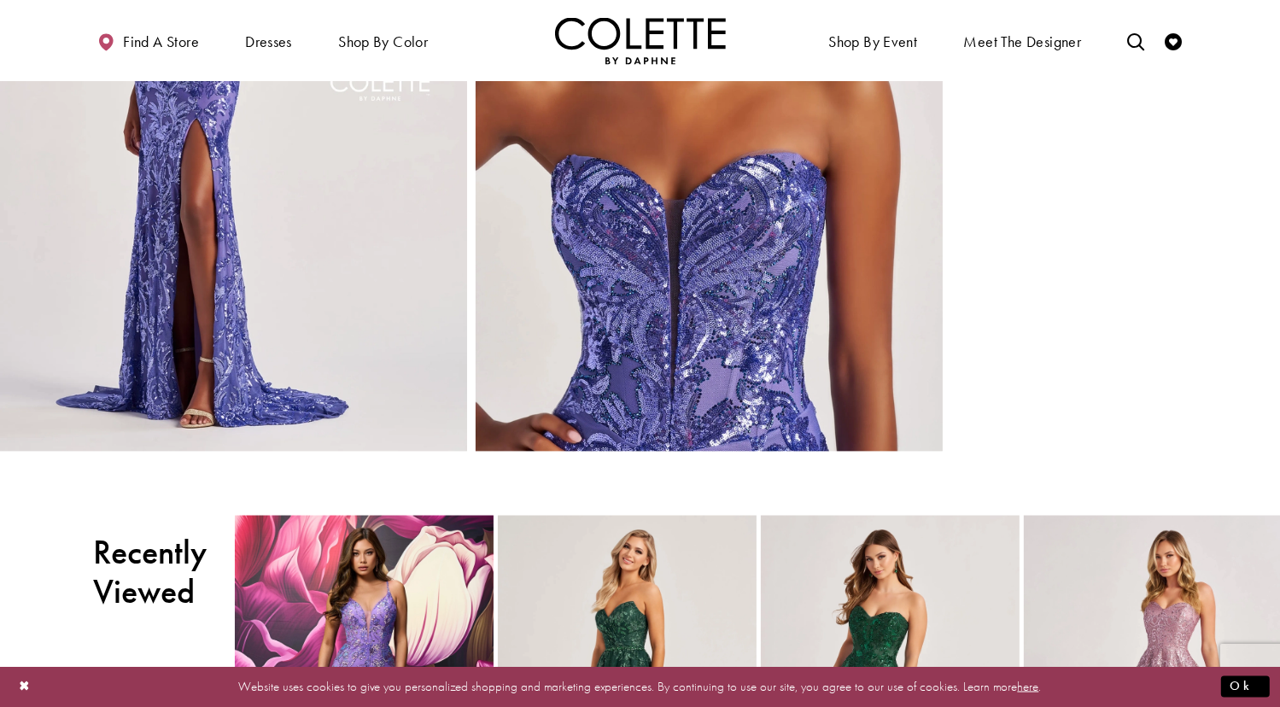
scroll to position [2458, 0]
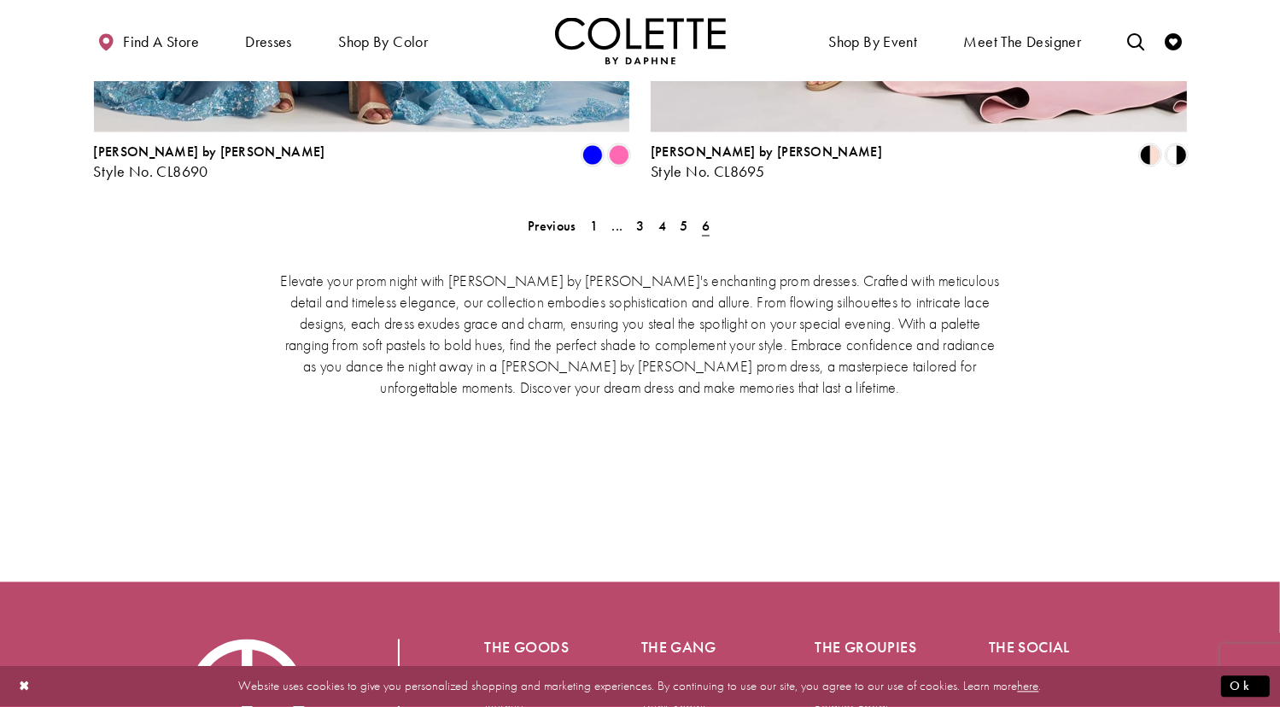
scroll to position [3135, 0]
